Goal: Task Accomplishment & Management: Use online tool/utility

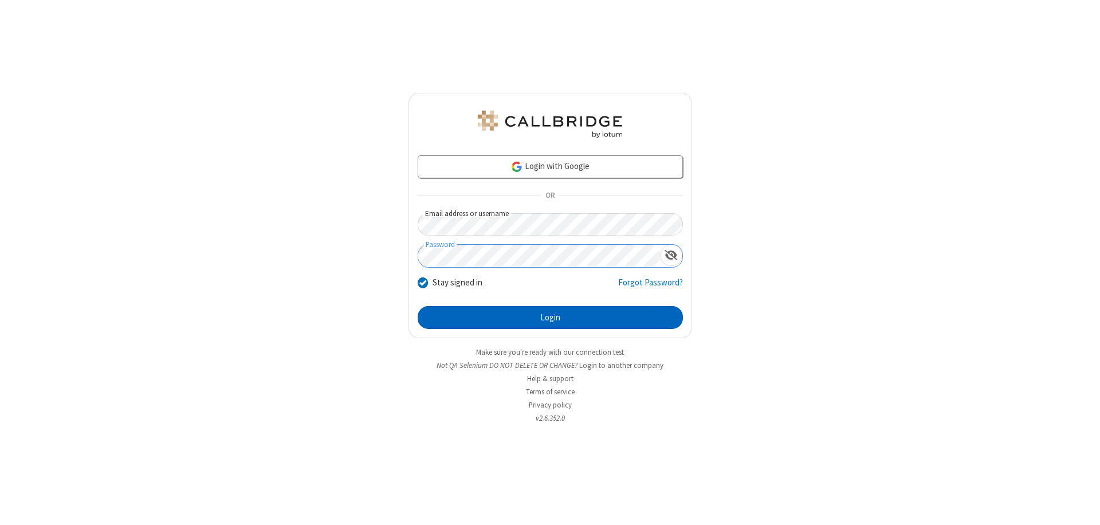
click at [550, 318] on button "Login" at bounding box center [550, 317] width 265 height 23
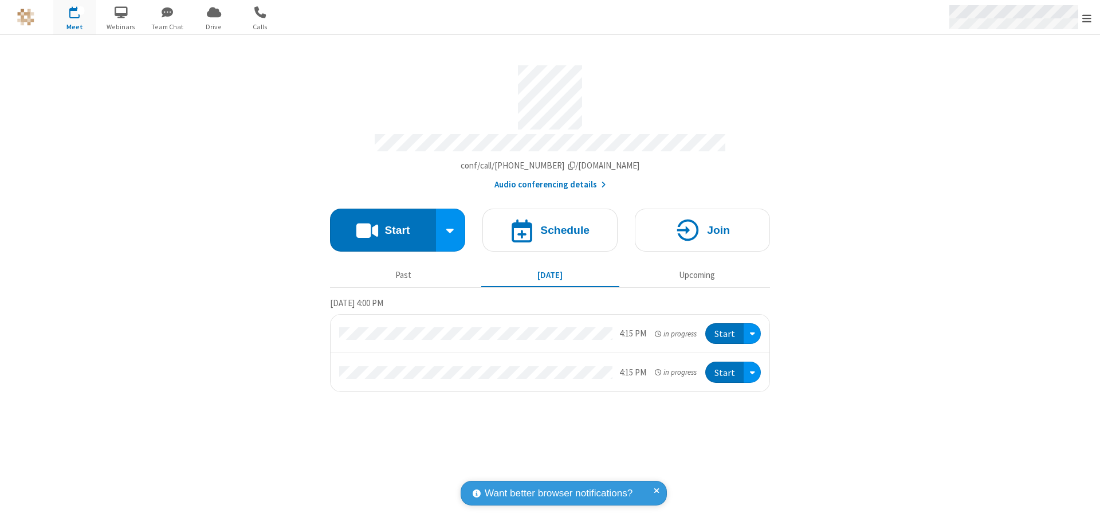
click at [1087, 18] on span "Open menu" at bounding box center [1087, 18] width 9 height 11
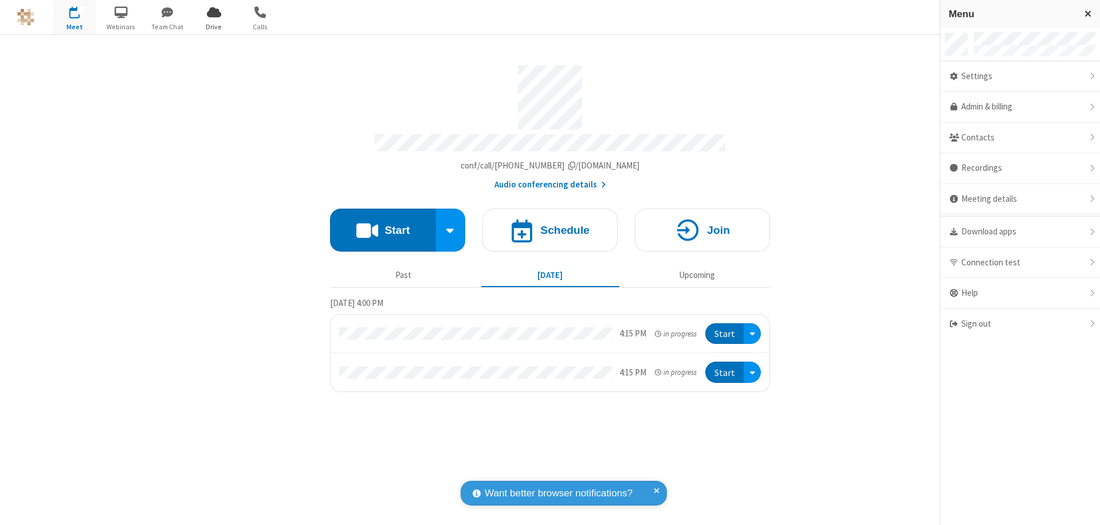
click at [214, 26] on span "Drive" at bounding box center [214, 27] width 43 height 10
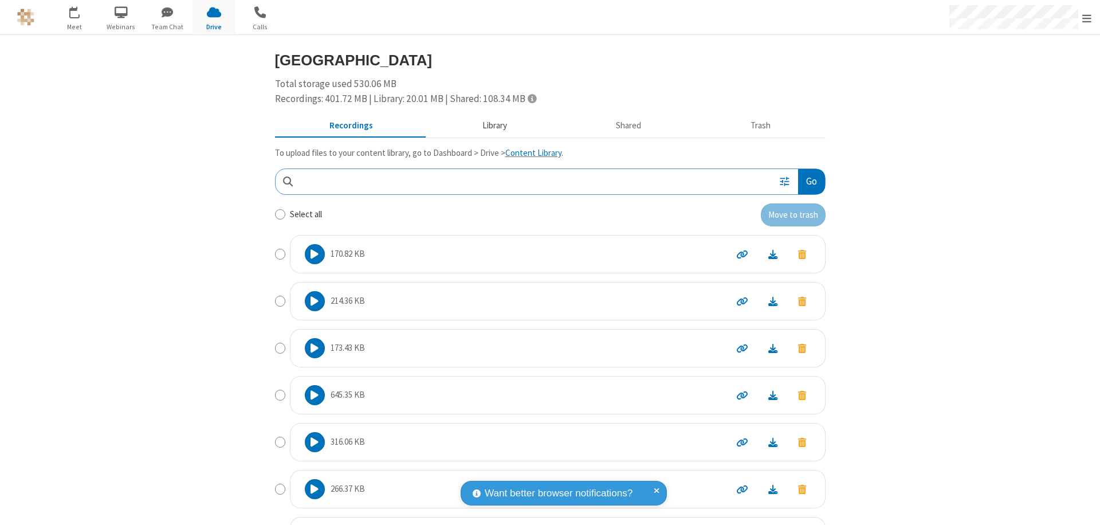
click at [489, 126] on button "Library" at bounding box center [495, 126] width 134 height 22
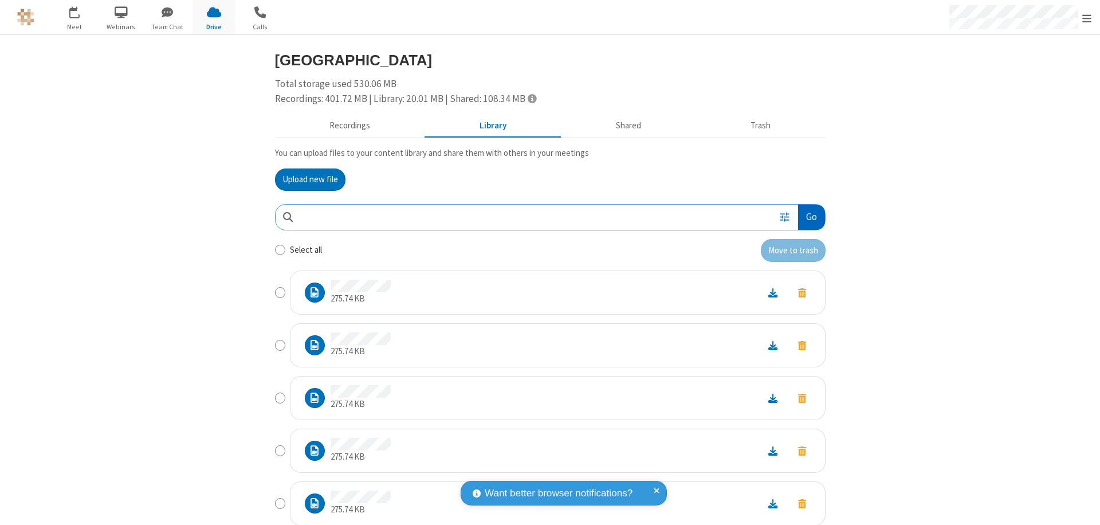
click at [807, 217] on button "Go" at bounding box center [811, 218] width 26 height 26
click at [305, 179] on button "Upload new file" at bounding box center [310, 180] width 70 height 23
